Goal: Task Accomplishment & Management: Use online tool/utility

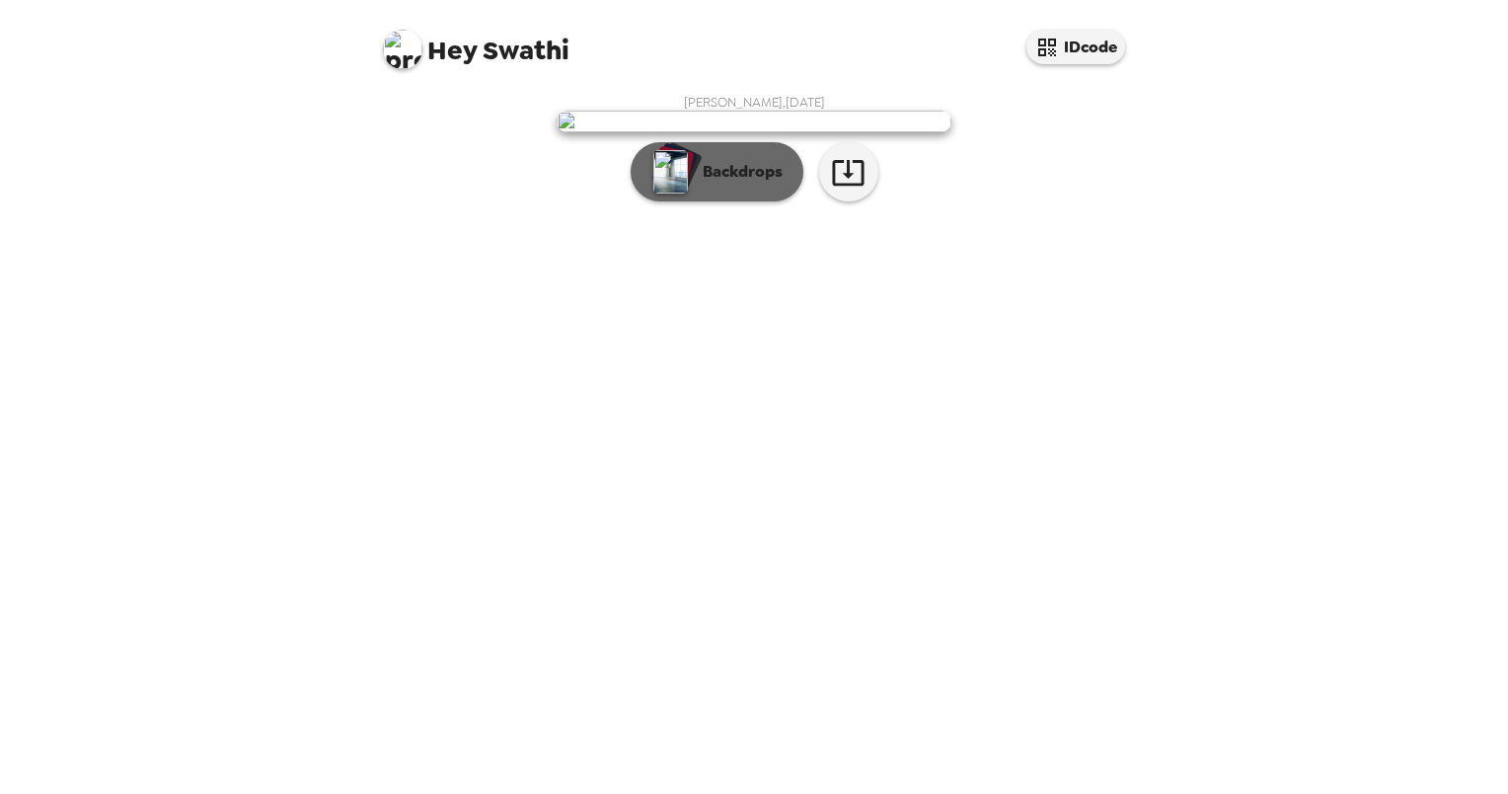
click at [776, 184] on p "Backdrops" at bounding box center [738, 172] width 90 height 24
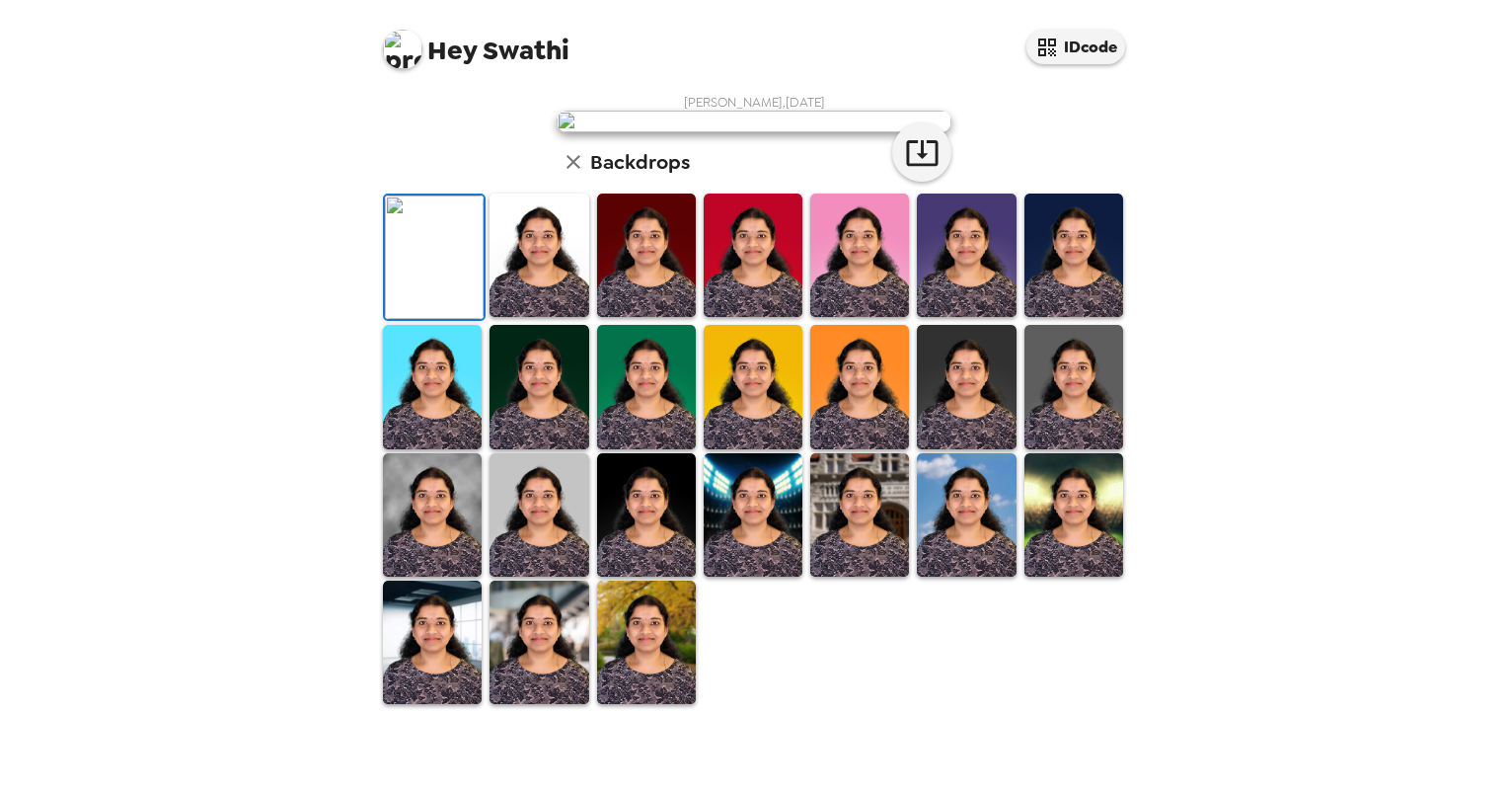
scroll to position [54, 0]
click at [547, 317] on img at bounding box center [539, 254] width 99 height 123
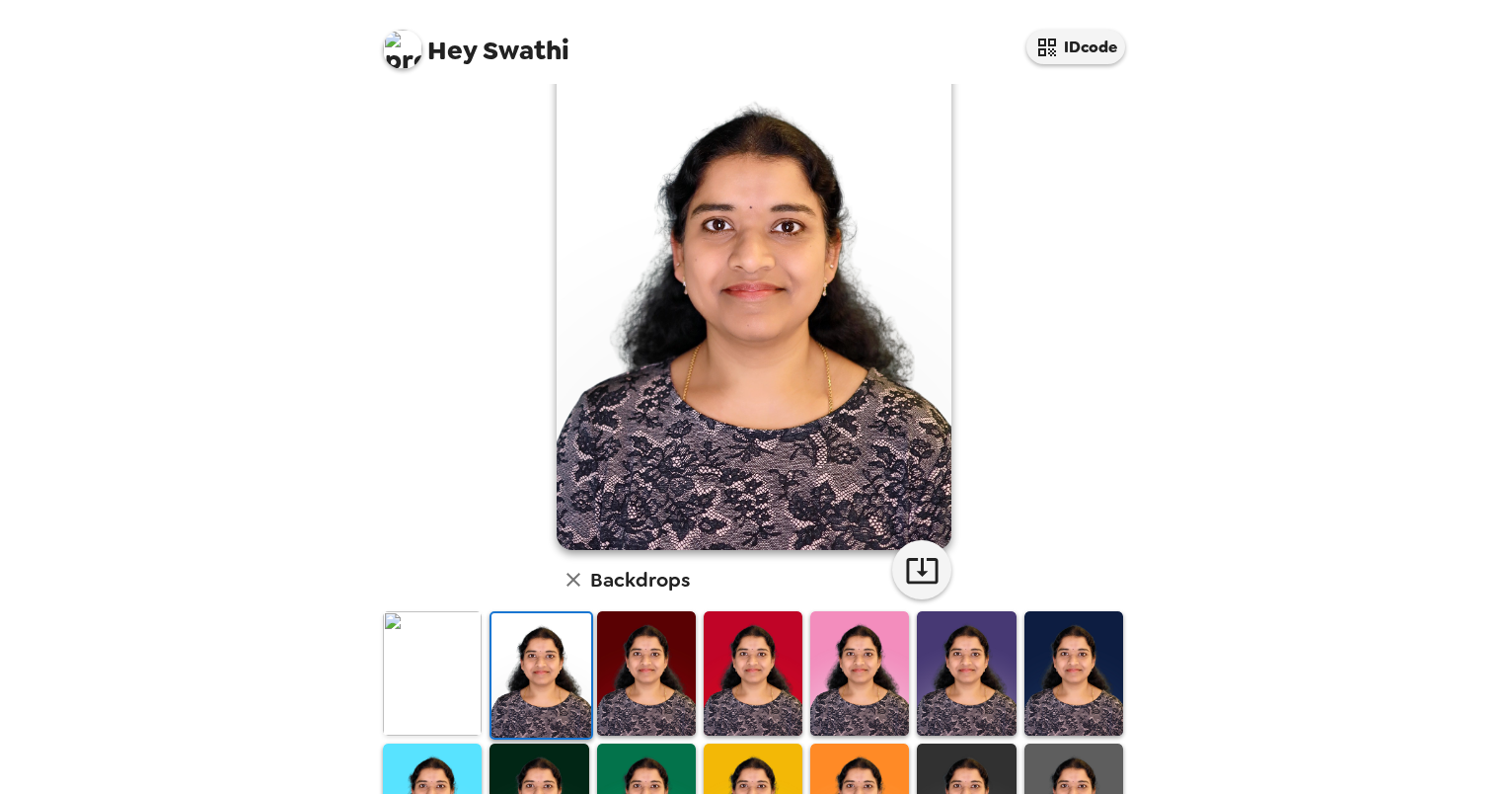
click at [629, 687] on img at bounding box center [646, 672] width 99 height 123
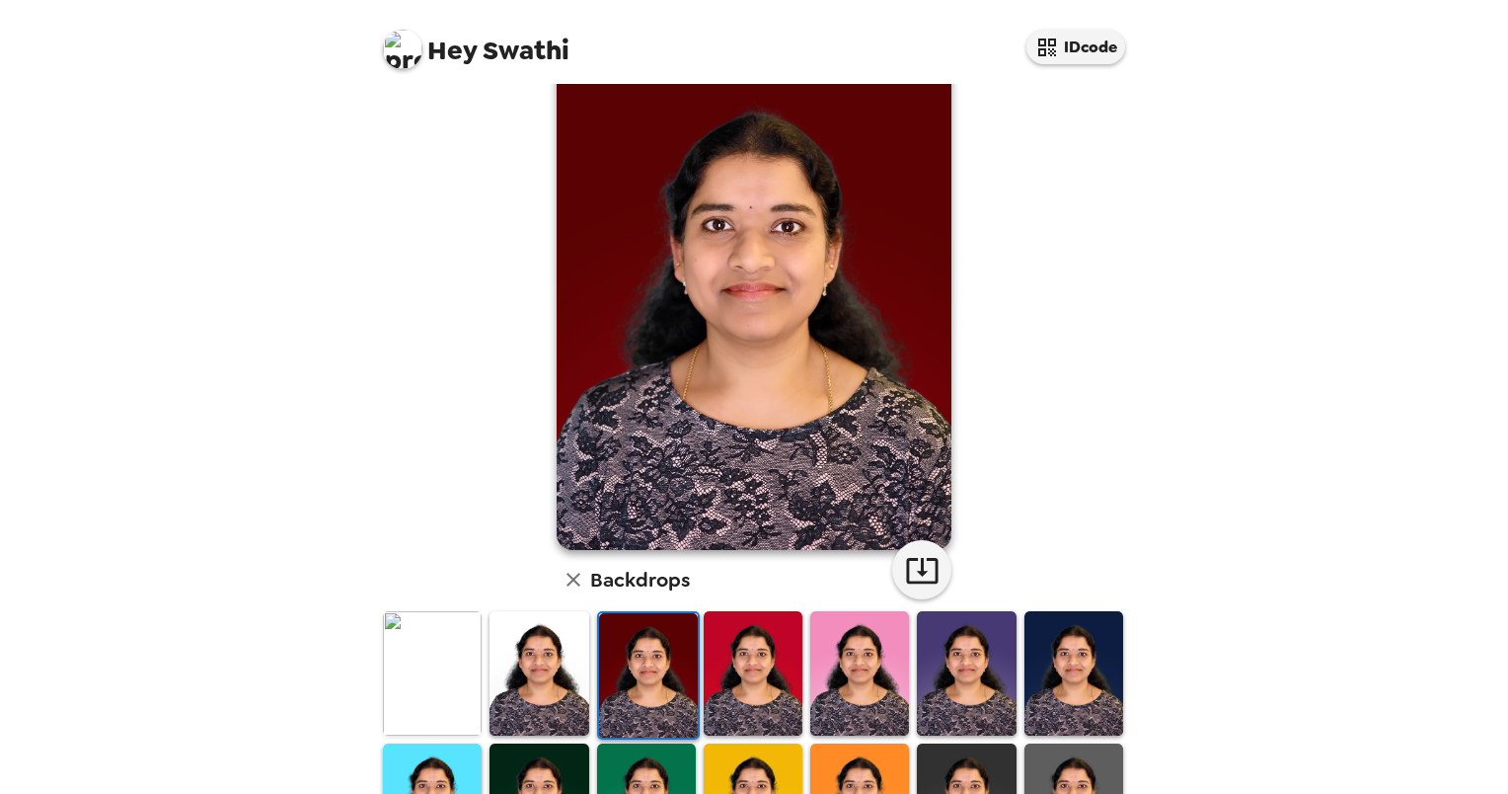
click at [759, 656] on img at bounding box center [753, 672] width 99 height 123
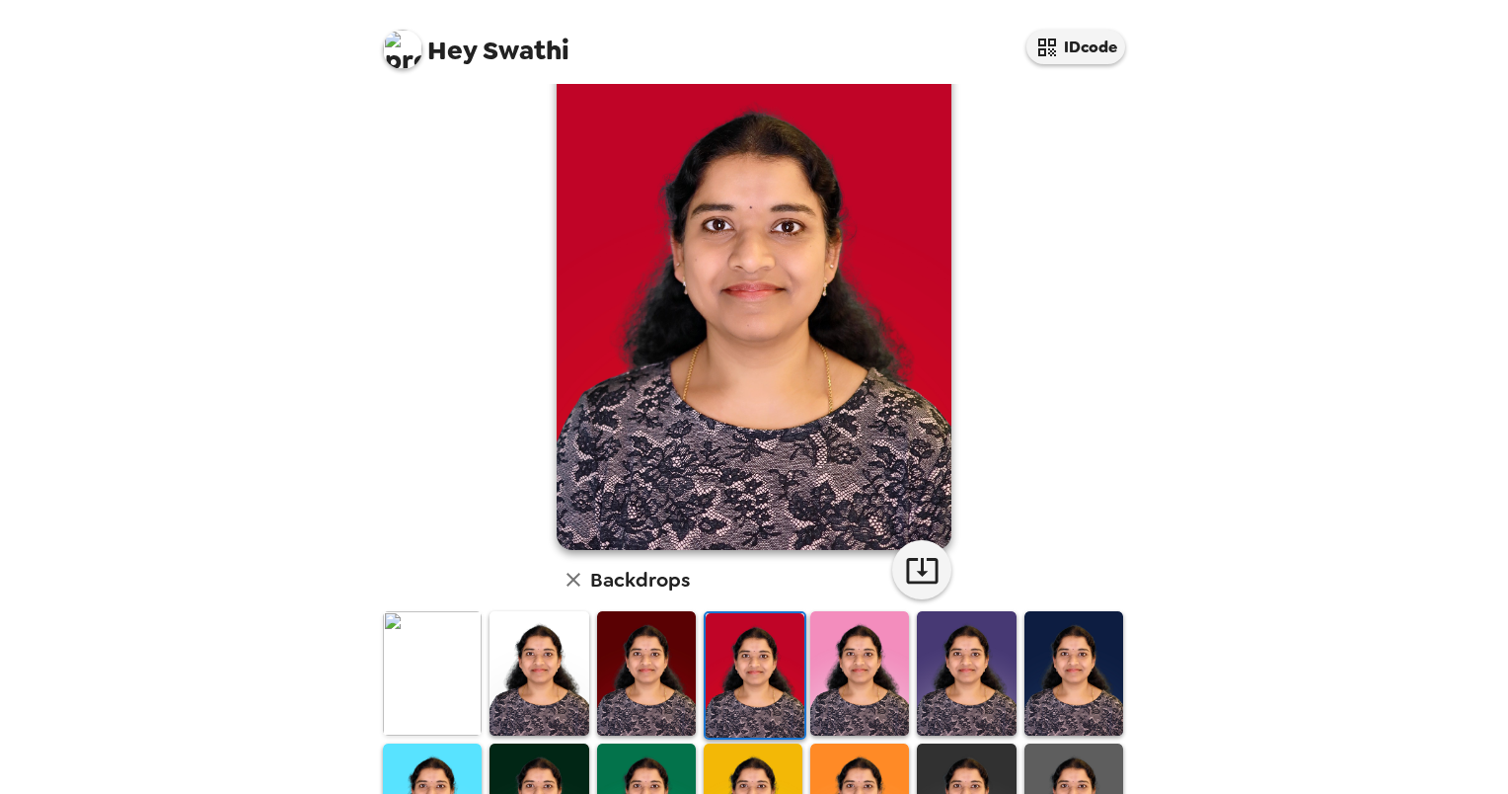
click at [857, 667] on img at bounding box center [859, 672] width 99 height 123
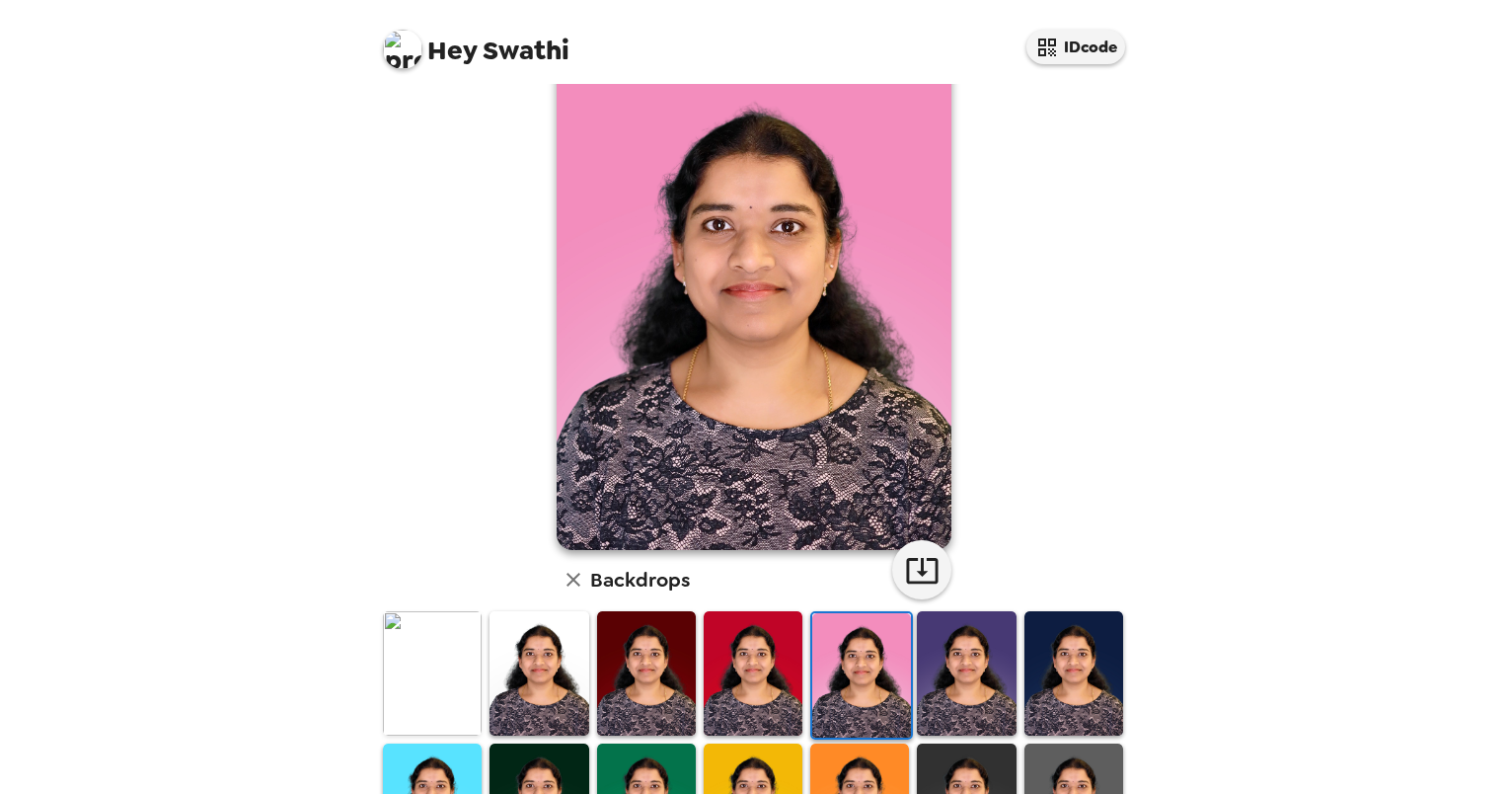
click at [944, 654] on img at bounding box center [966, 672] width 99 height 123
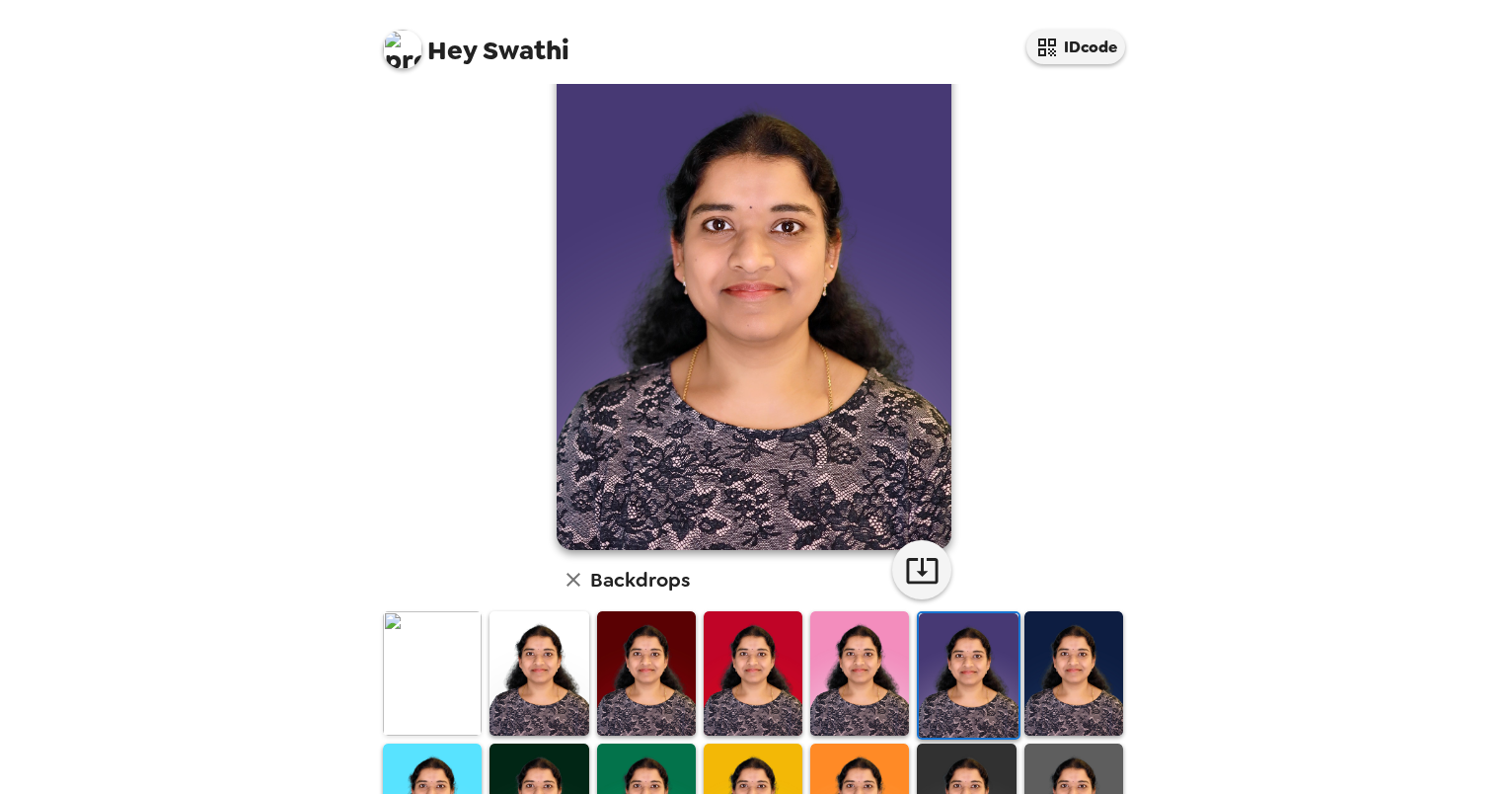
click at [1045, 664] on img at bounding box center [1074, 672] width 99 height 123
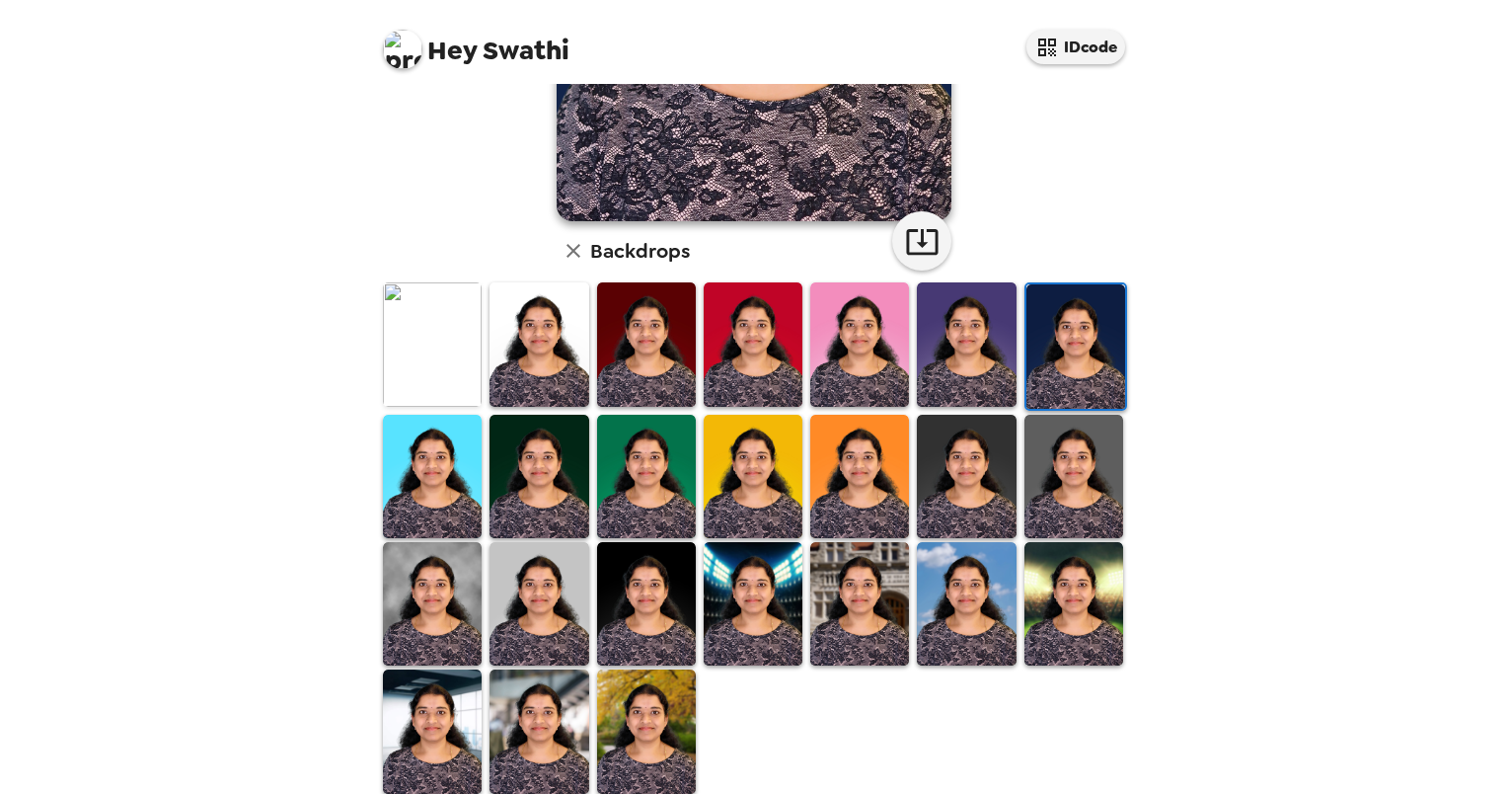
scroll to position [403, 0]
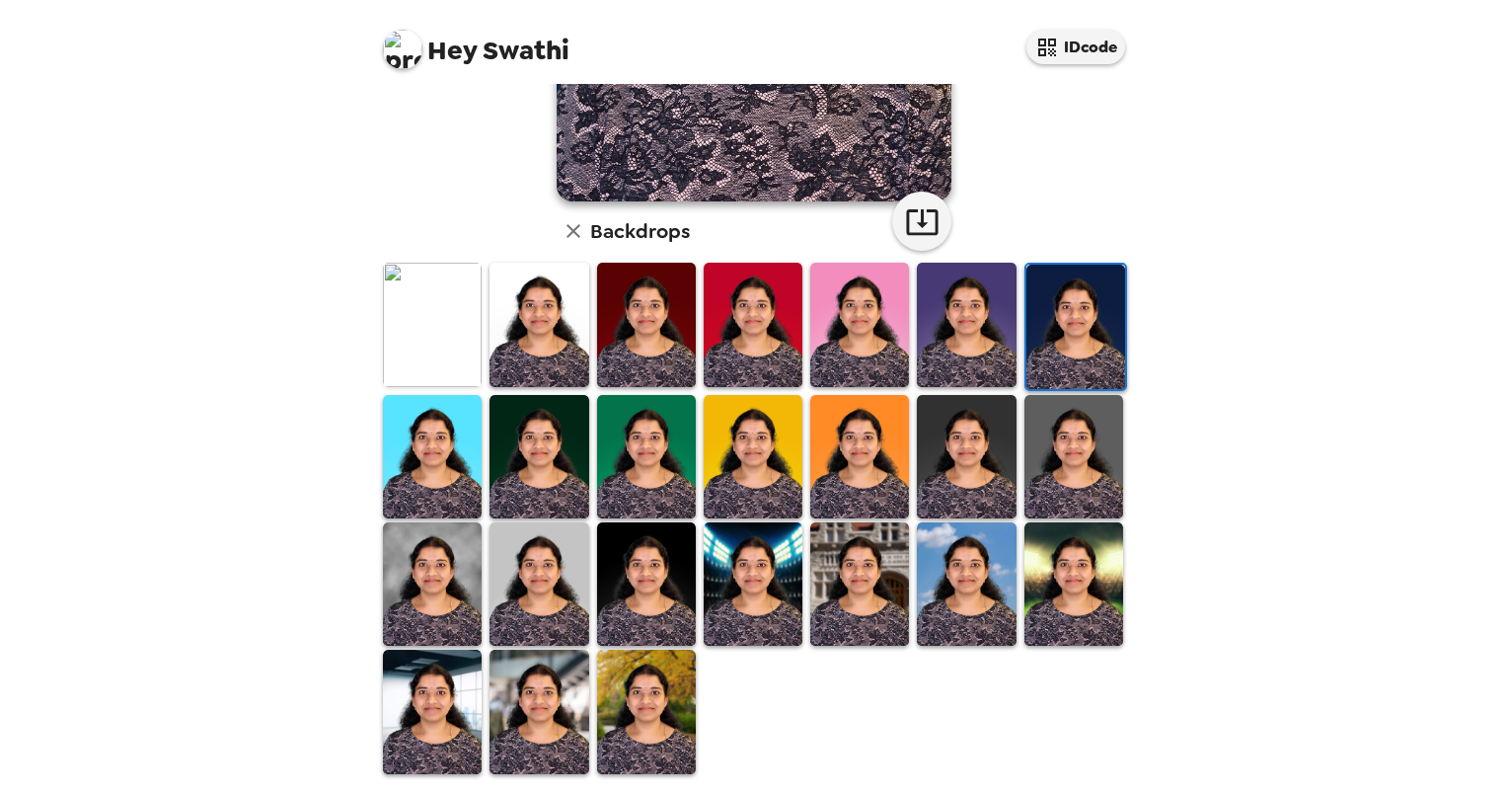
click at [644, 670] on img at bounding box center [646, 710] width 99 height 123
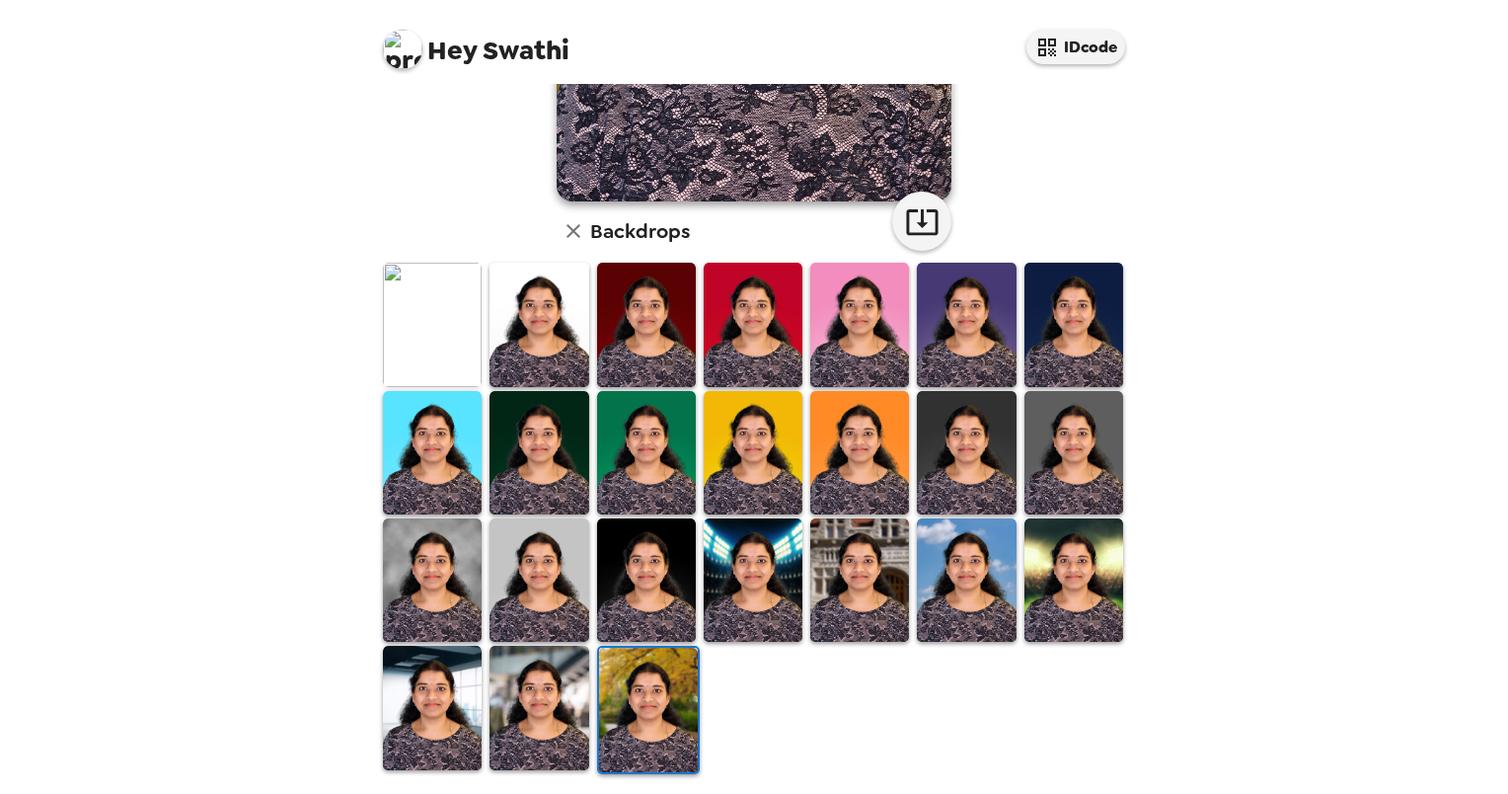
scroll to position [383, 0]
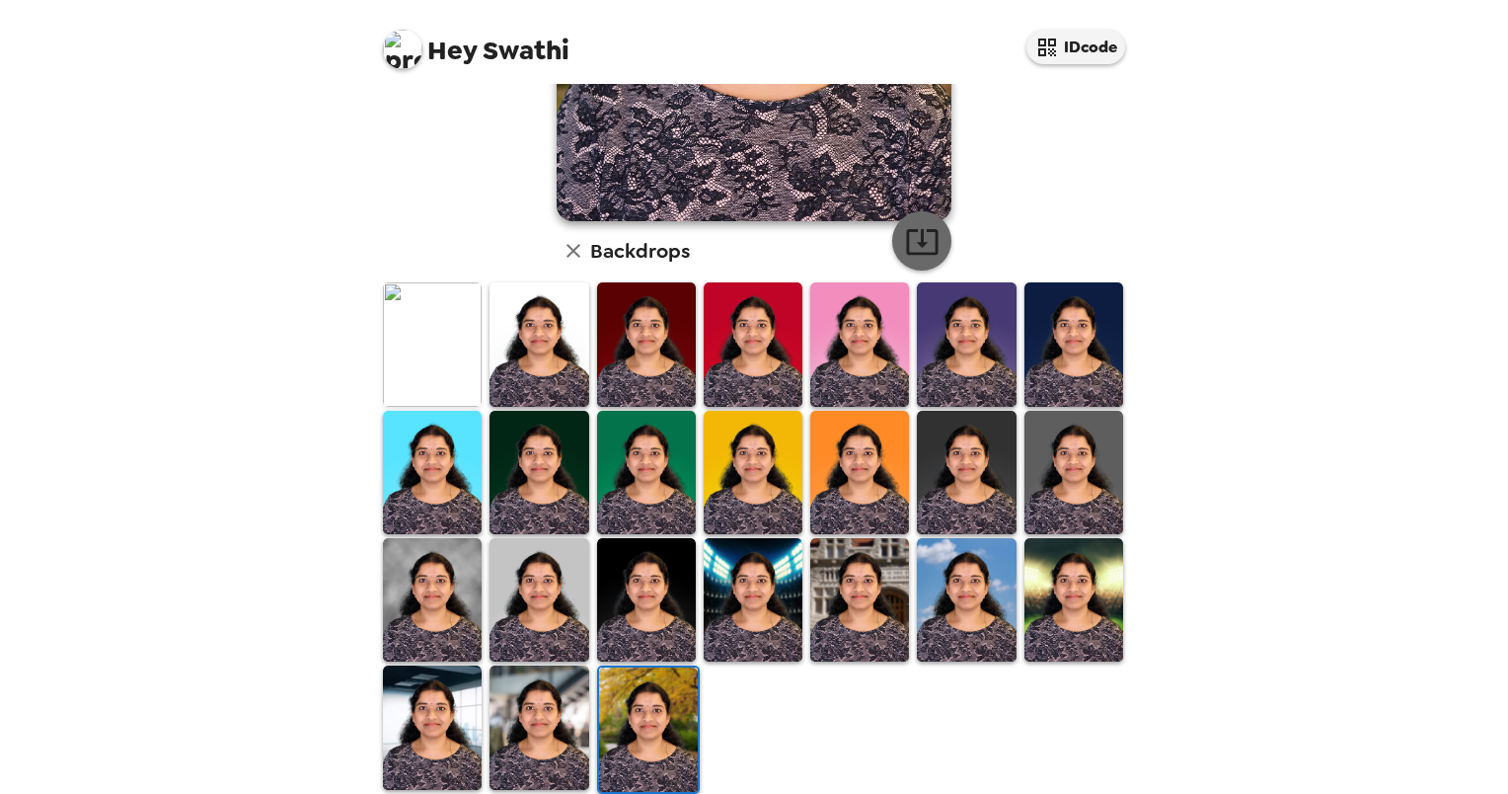
click at [919, 238] on icon "button" at bounding box center [922, 241] width 35 height 35
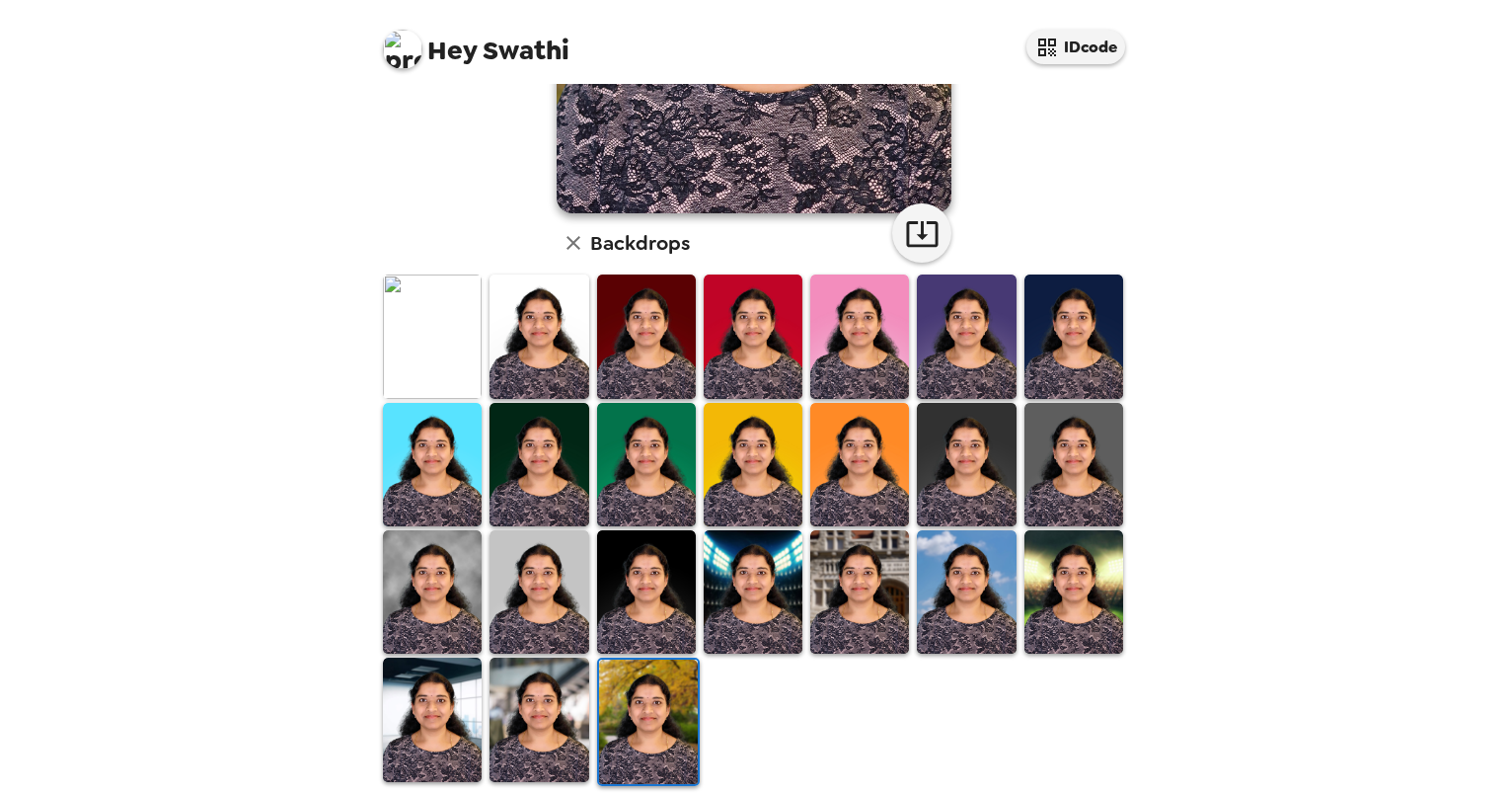
scroll to position [389, 0]
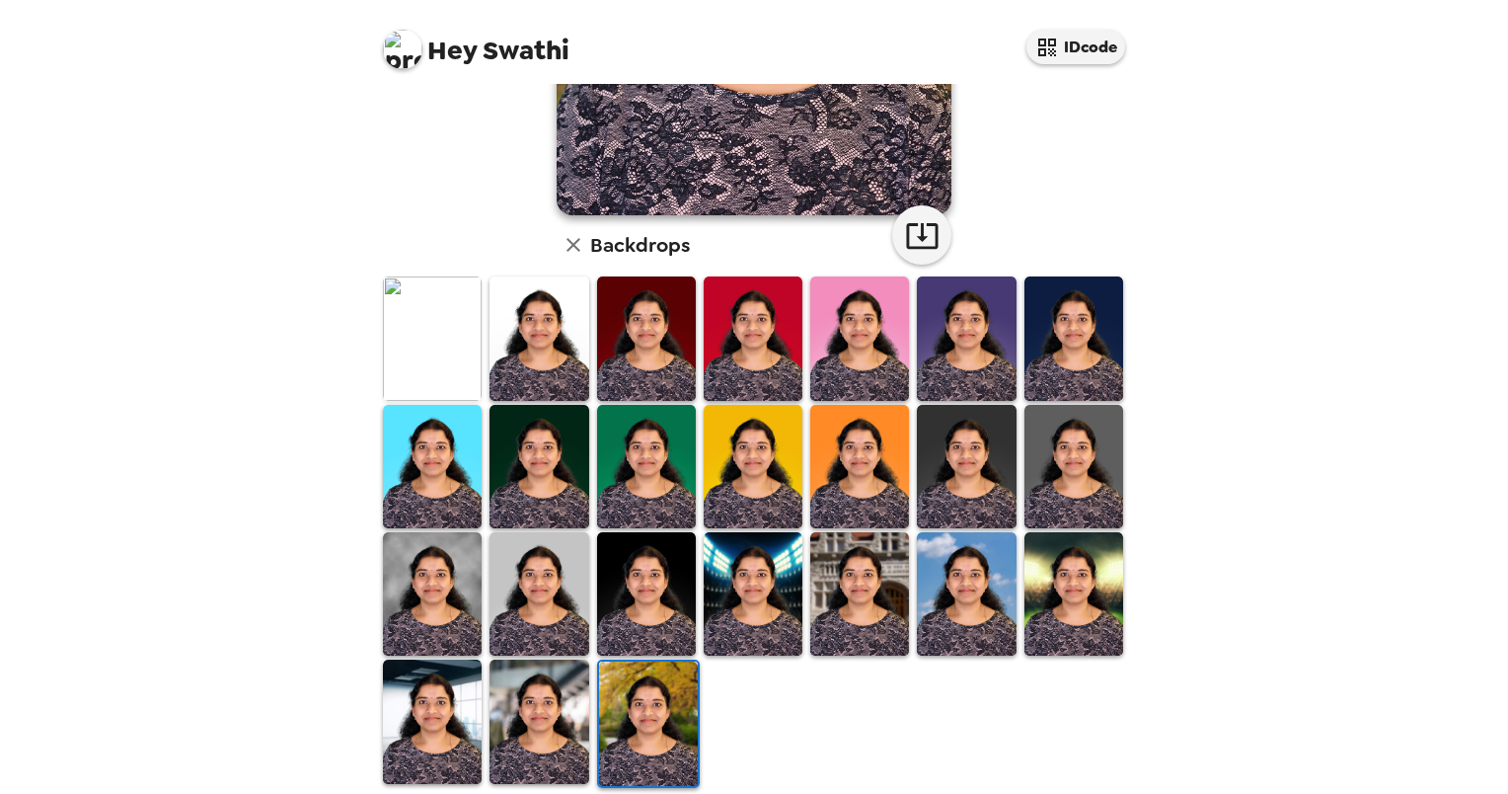
click at [430, 722] on img at bounding box center [432, 720] width 99 height 123
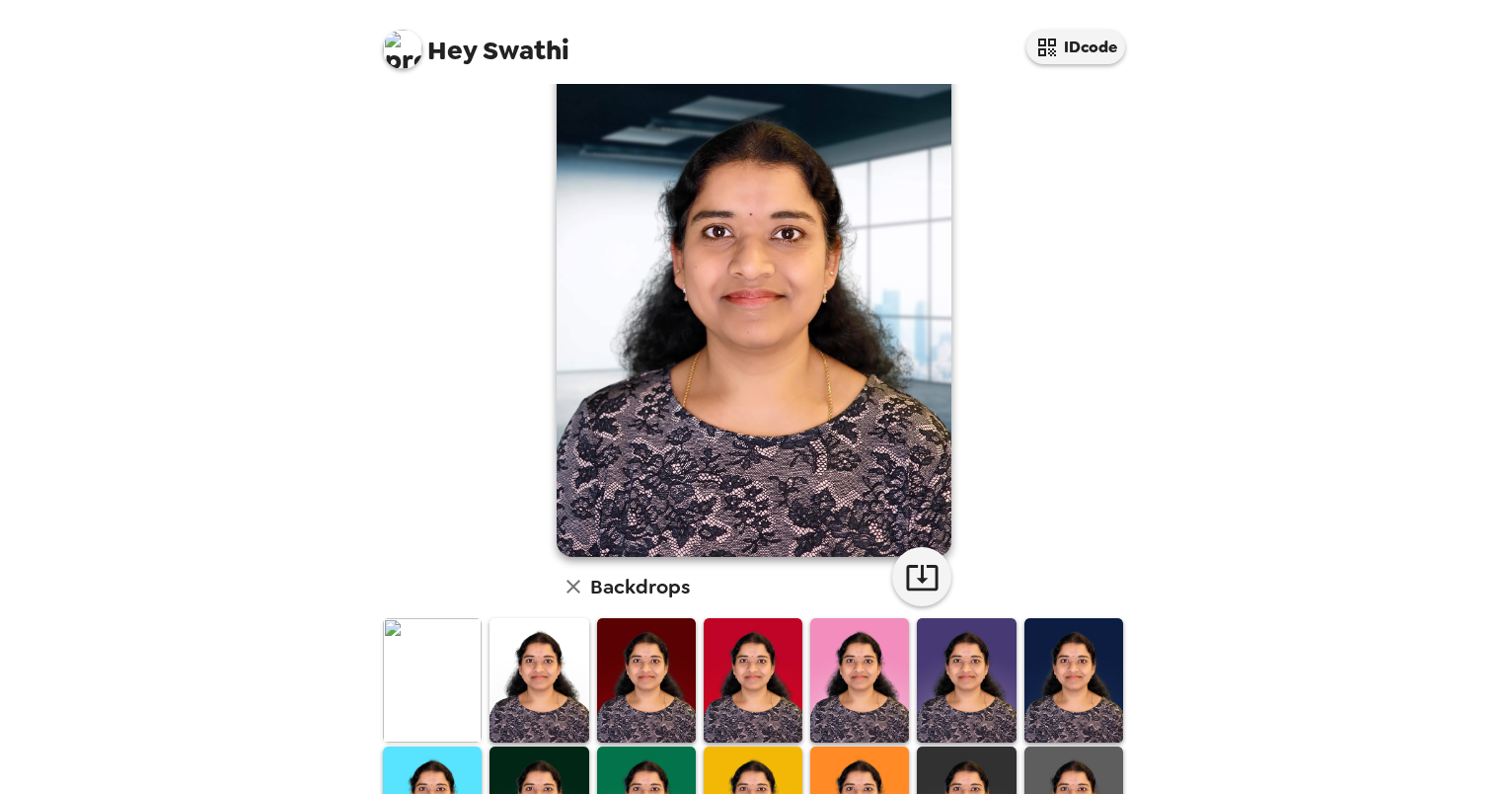
scroll to position [47, 0]
click at [404, 653] on img at bounding box center [432, 679] width 99 height 123
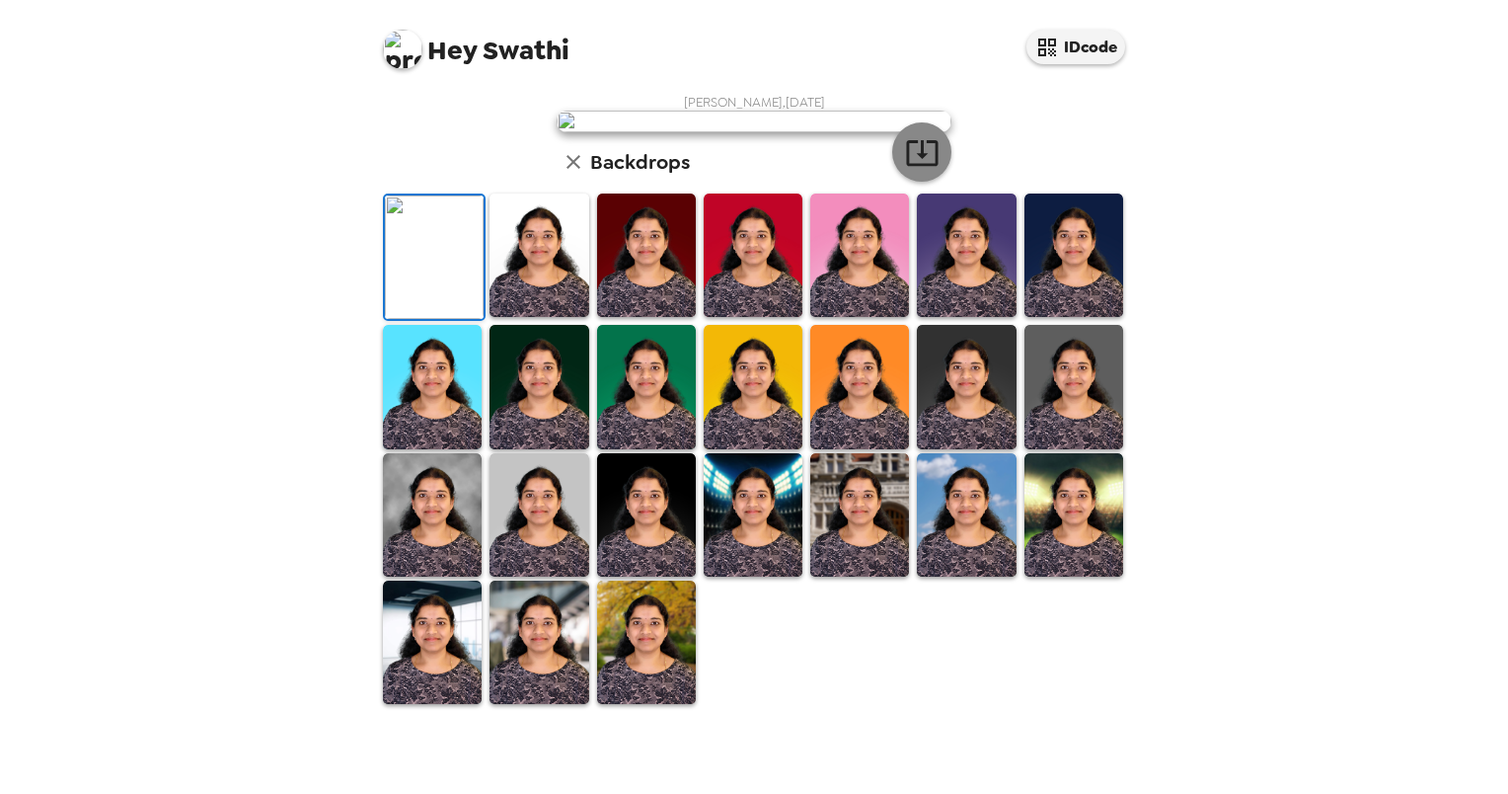
click at [907, 170] on icon "button" at bounding box center [922, 152] width 35 height 35
click at [570, 704] on img at bounding box center [539, 641] width 99 height 123
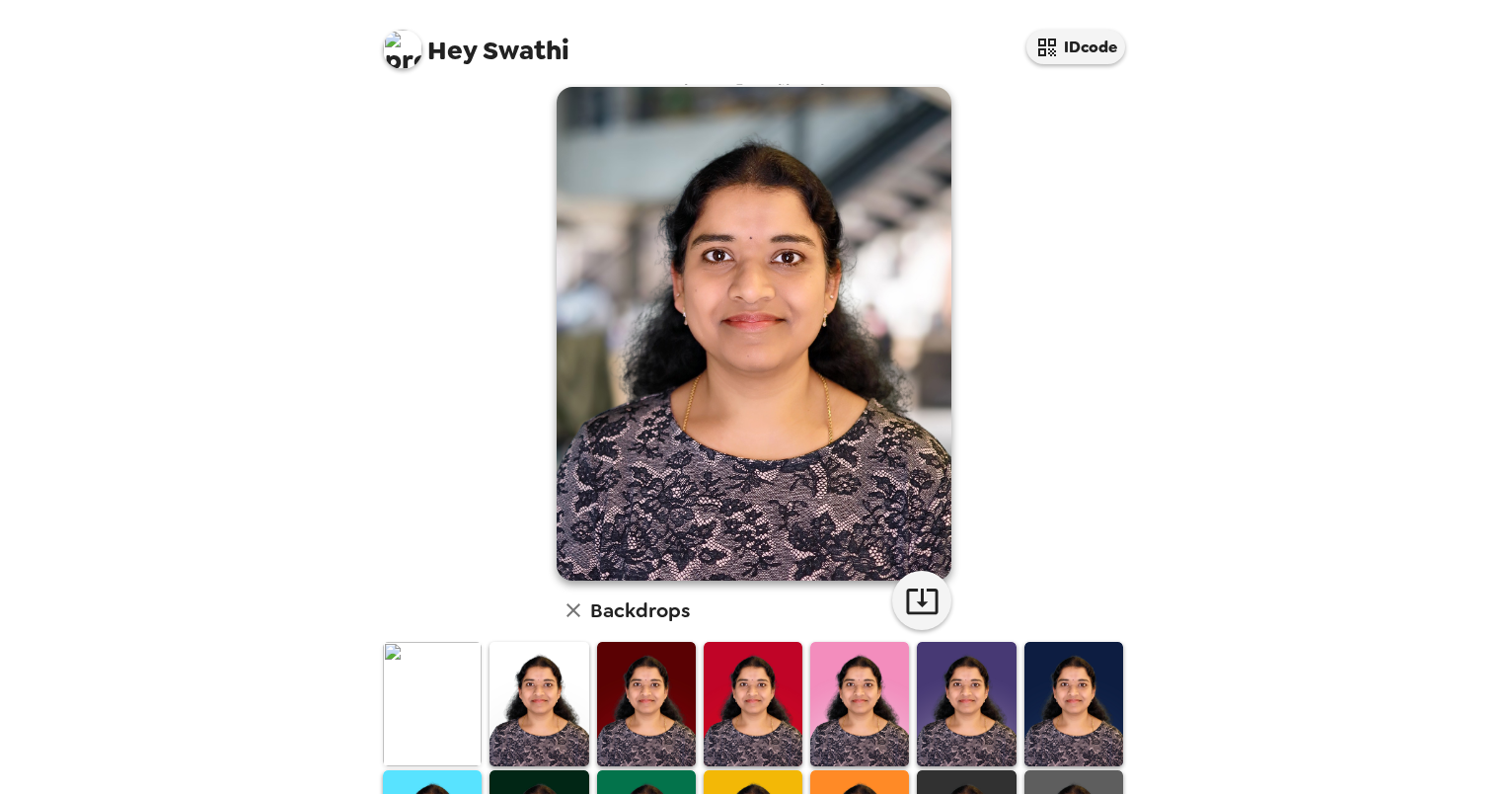
scroll to position [0, 0]
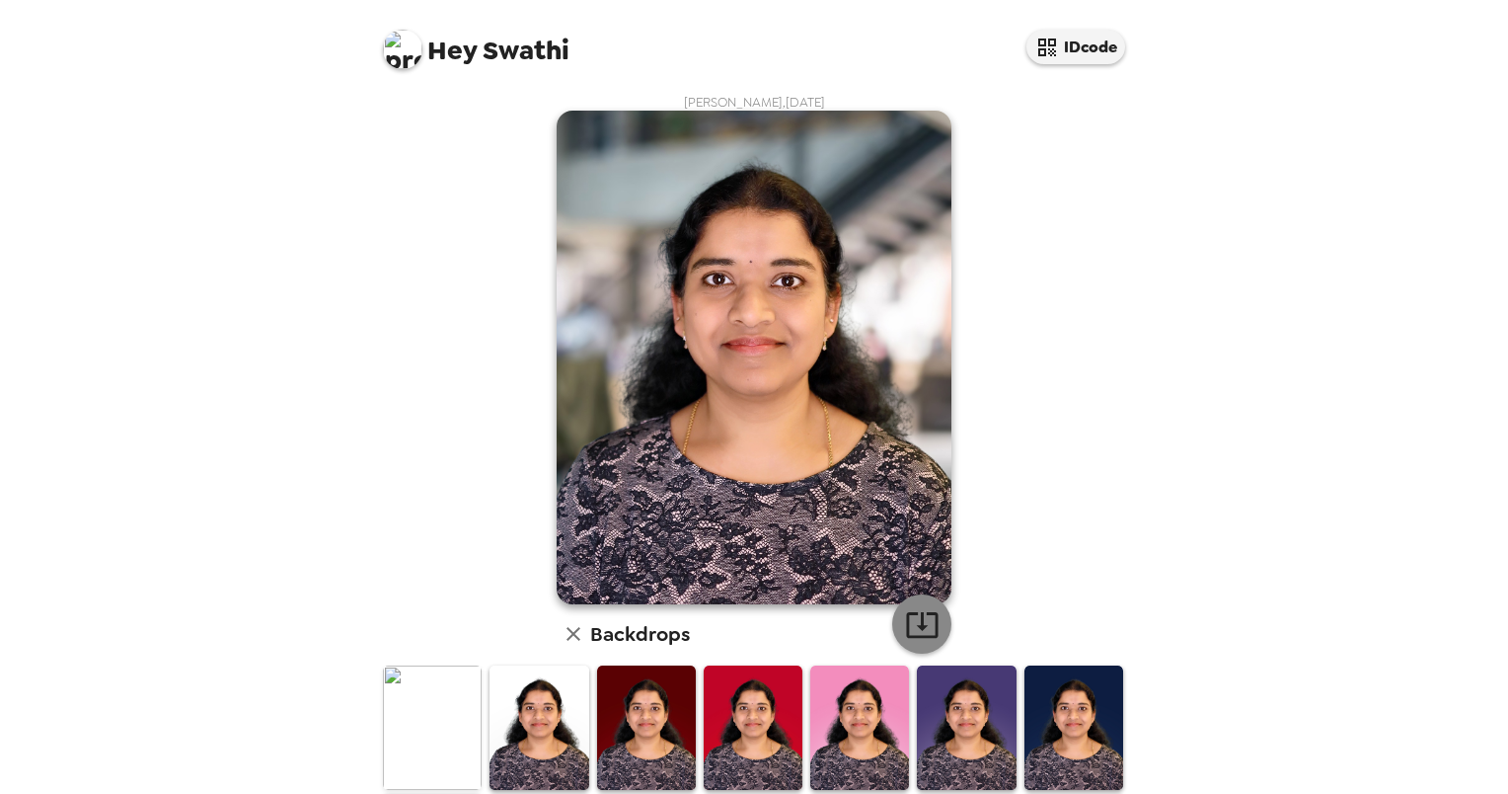
click at [921, 617] on icon "button" at bounding box center [922, 624] width 35 height 35
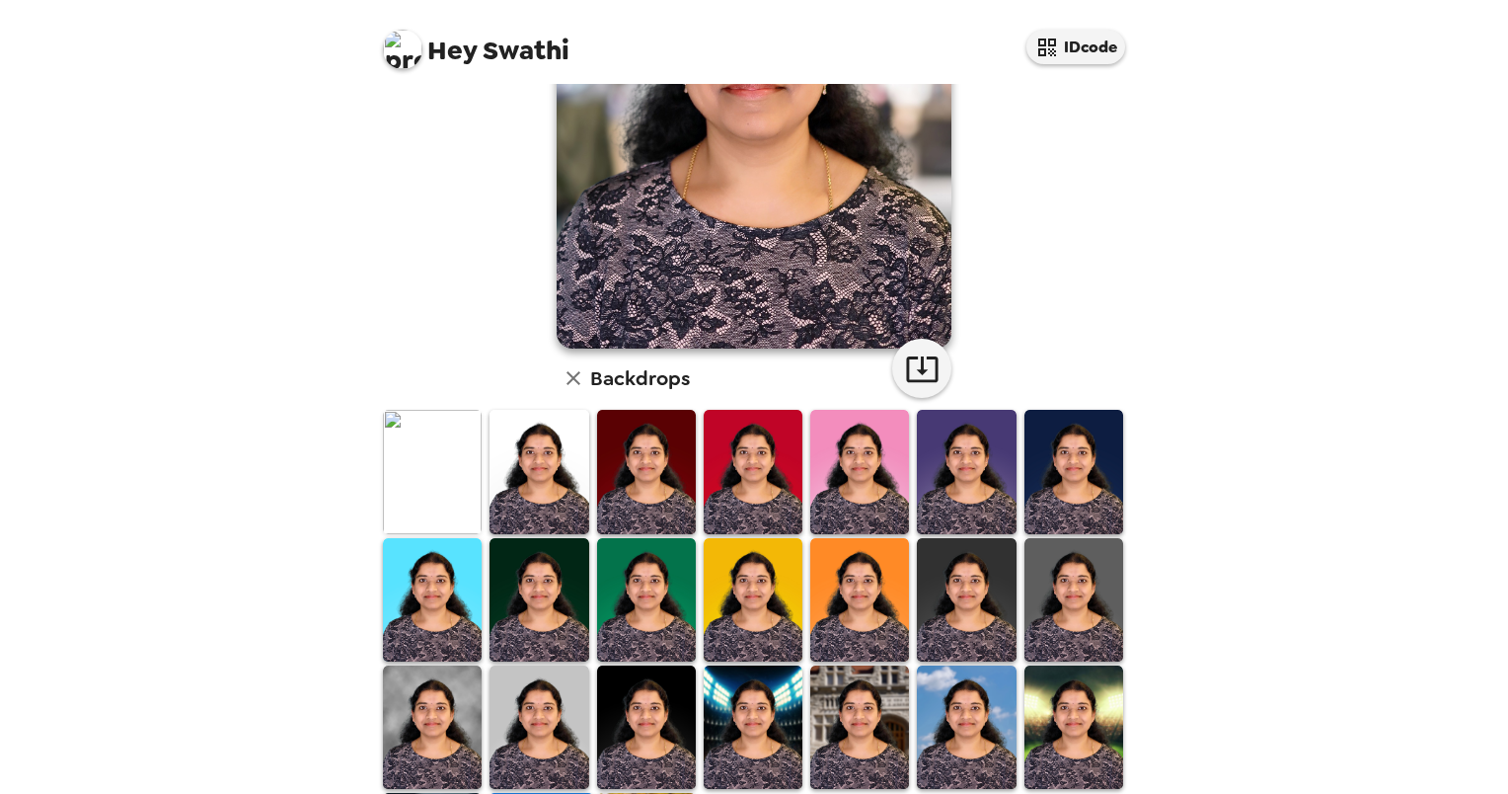
scroll to position [259, 0]
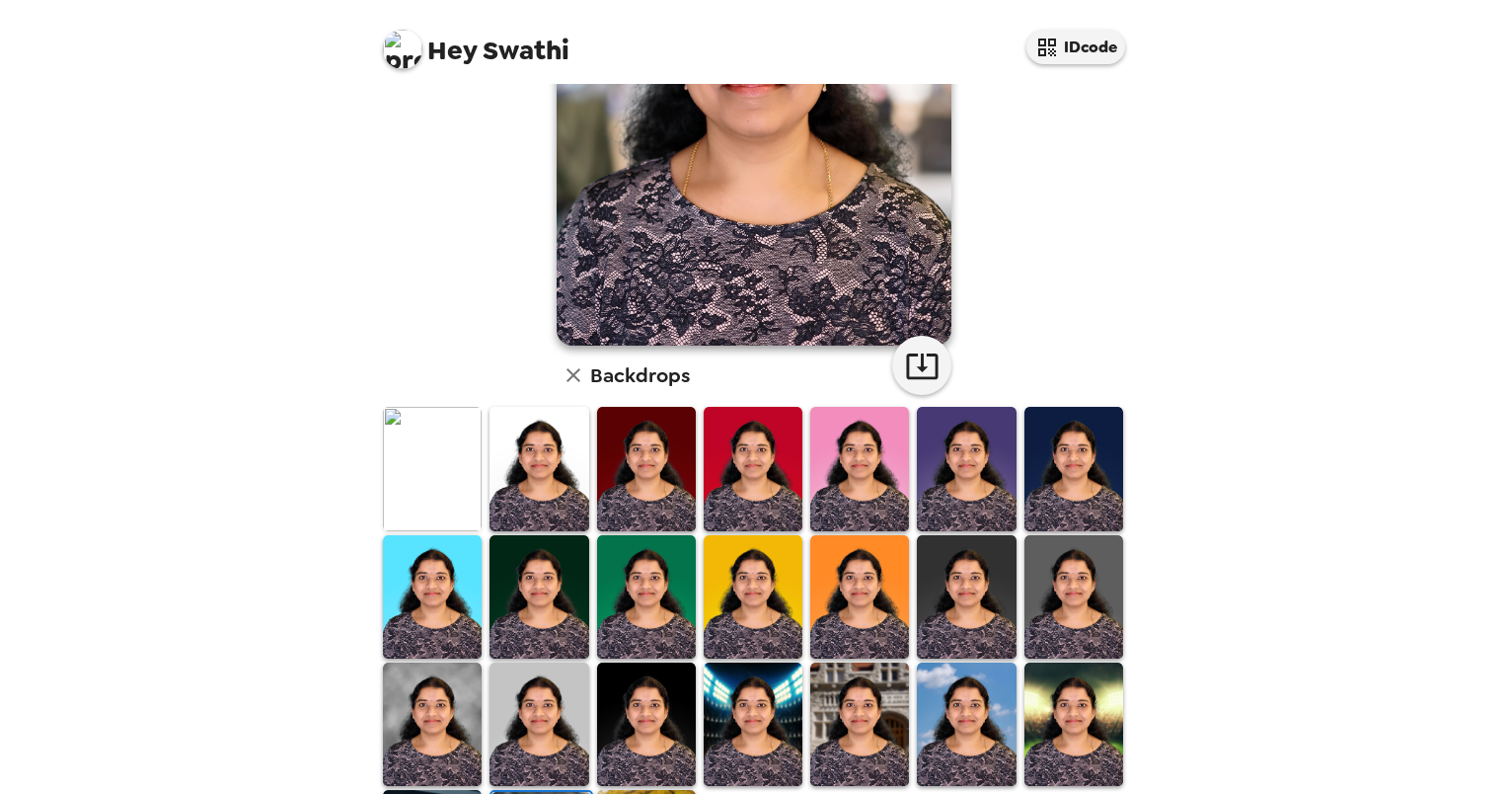
click at [845, 600] on img at bounding box center [859, 596] width 99 height 123
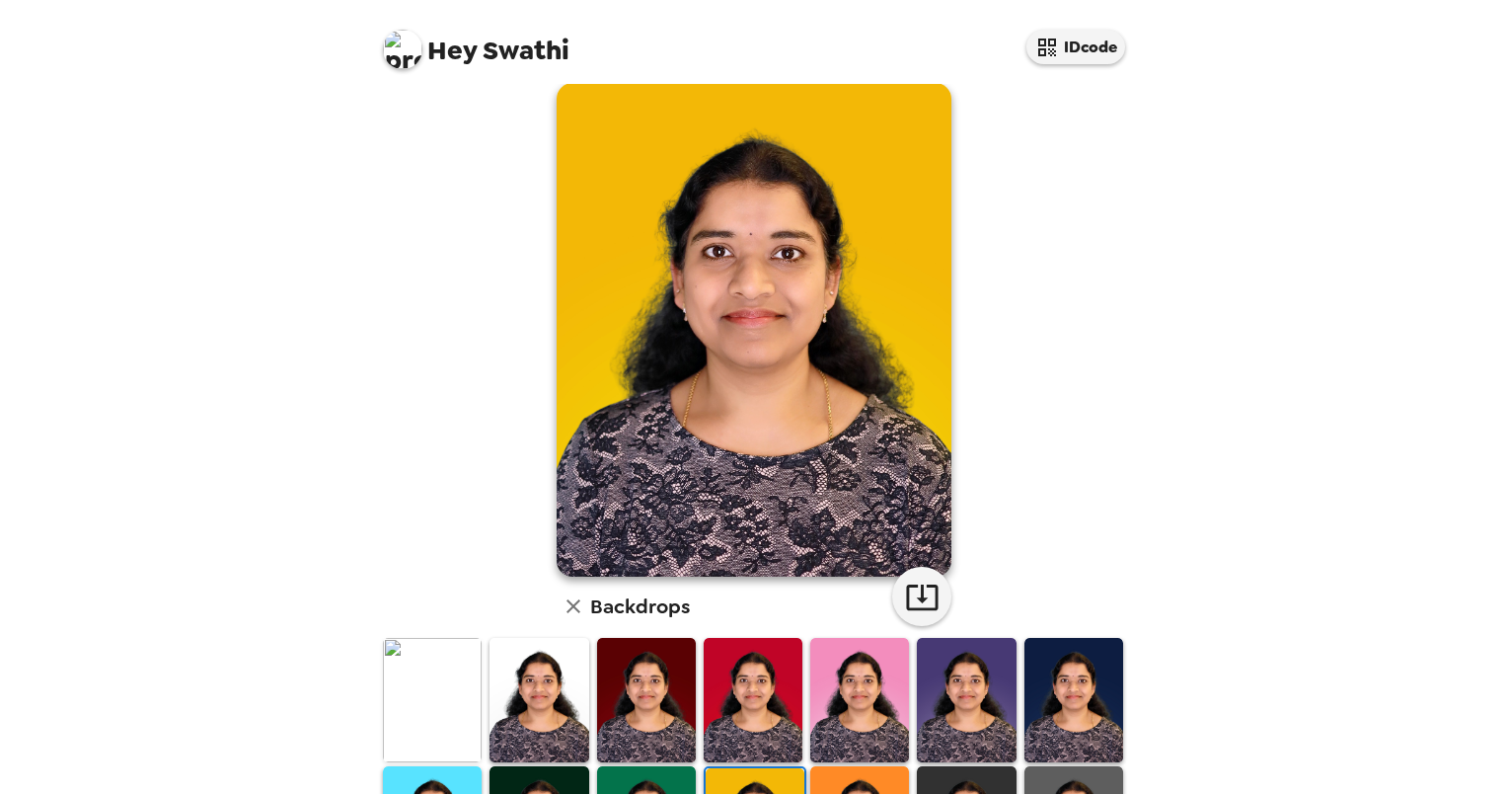
scroll to position [37, 0]
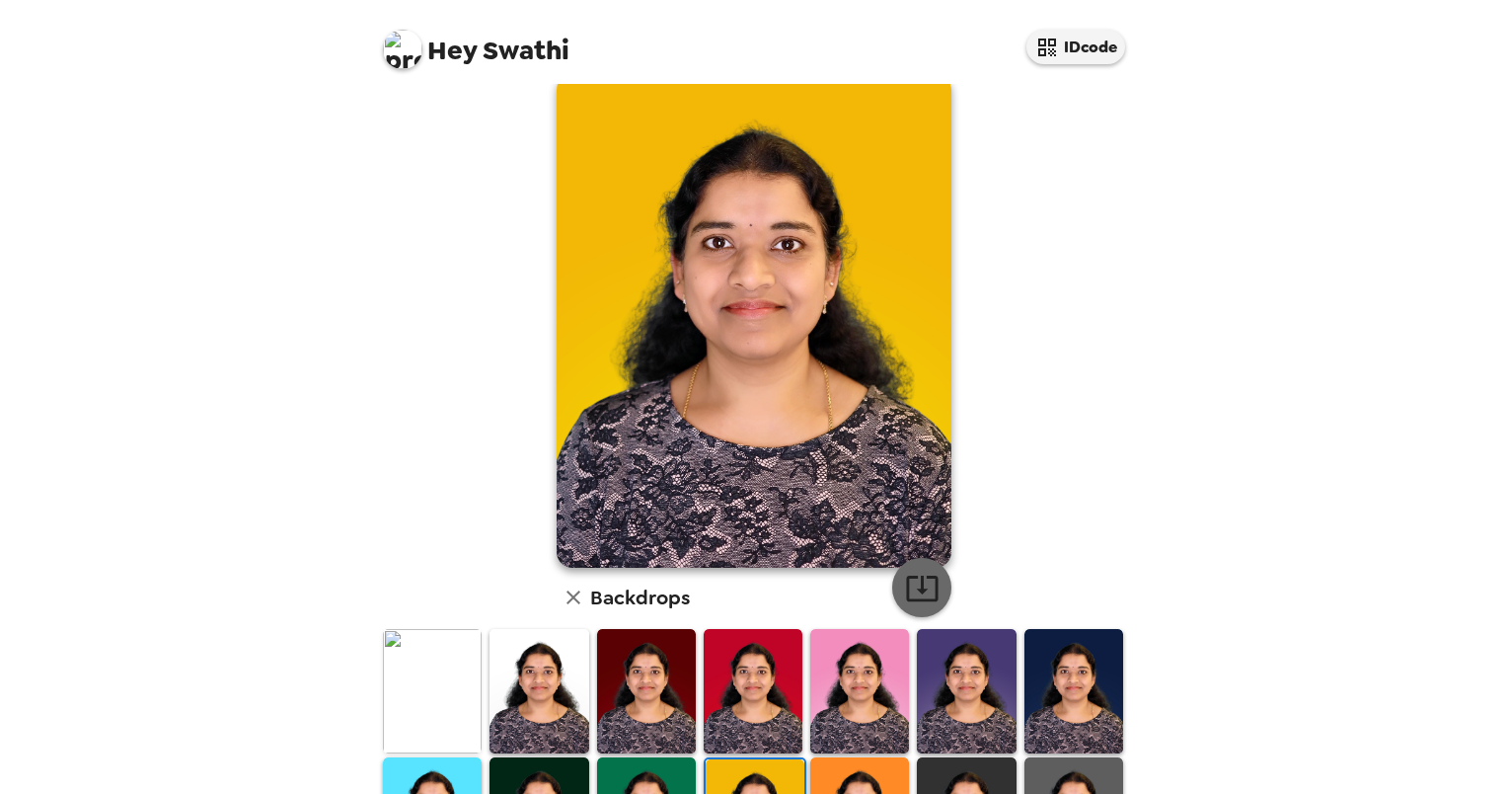
click at [920, 580] on icon "button" at bounding box center [922, 587] width 35 height 35
click at [1460, 141] on div "Hey Swathi IDcode Swathi Tatiraju , 09-26-2025 Backdrops" at bounding box center [754, 397] width 1508 height 794
